Goal: Information Seeking & Learning: Find specific fact

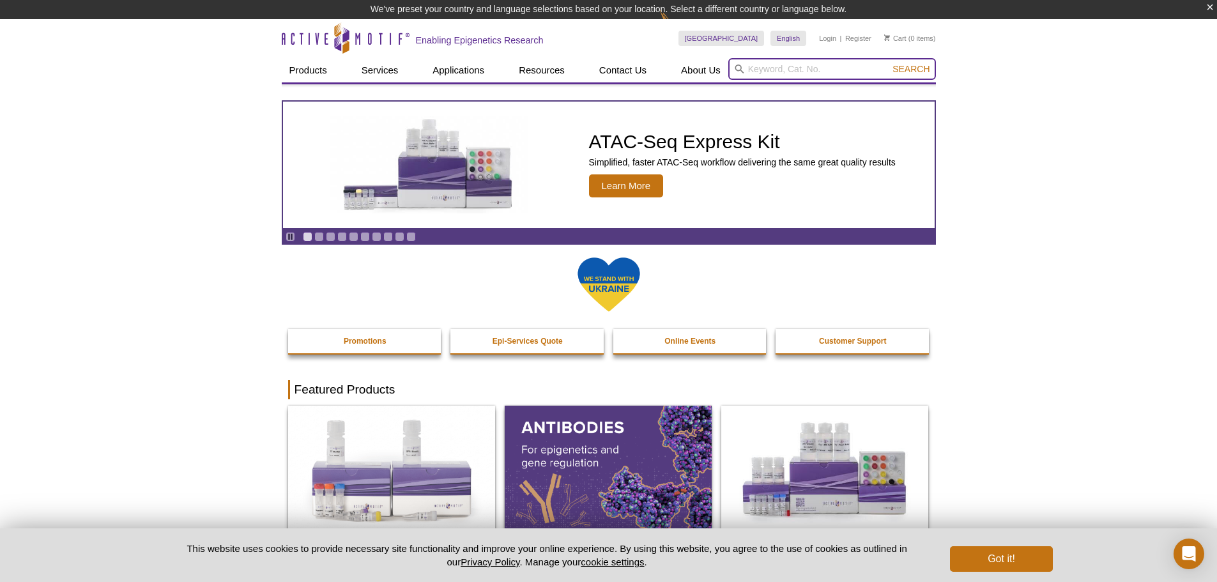
click at [767, 68] on input "search" at bounding box center [833, 69] width 208 height 22
type input "COA"
click at [889, 63] on button "Search" at bounding box center [911, 69] width 45 height 12
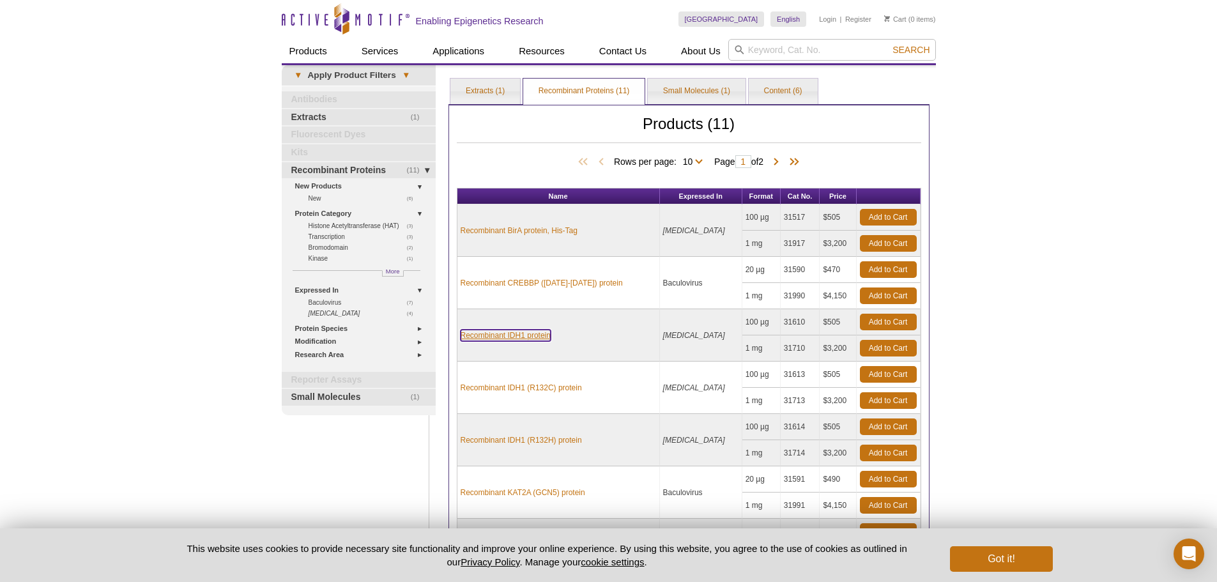
click at [502, 333] on link "Recombinant IDH1 protein" at bounding box center [506, 336] width 90 height 12
click at [500, 337] on link "Recombinant IDH1 protein" at bounding box center [506, 336] width 90 height 12
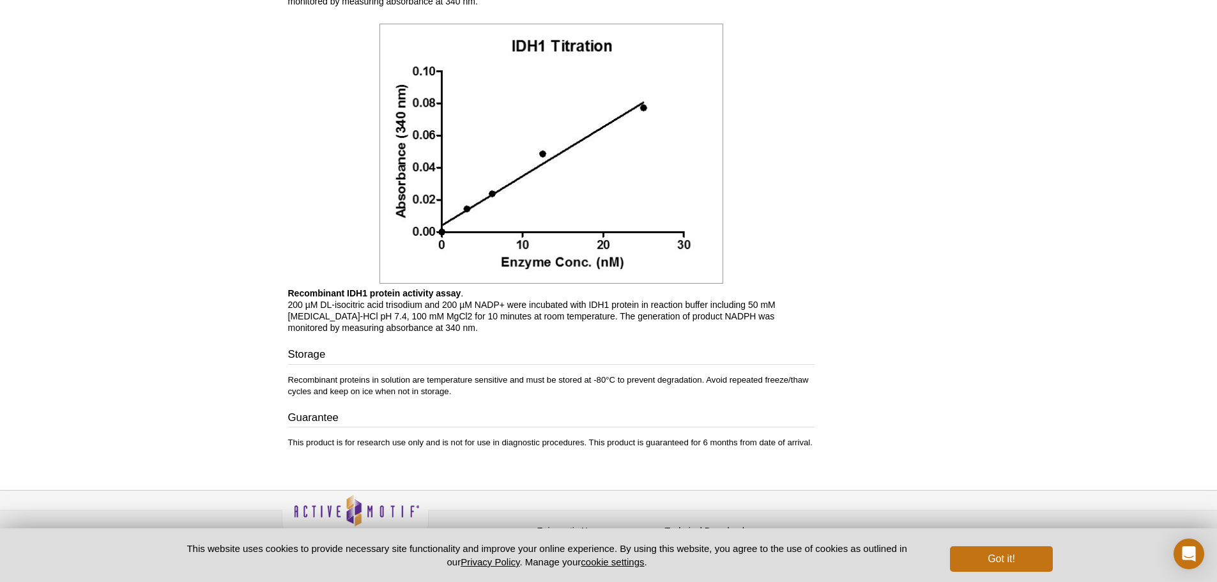
scroll to position [1305, 0]
